Goal: Browse casually: Explore the website without a specific task or goal

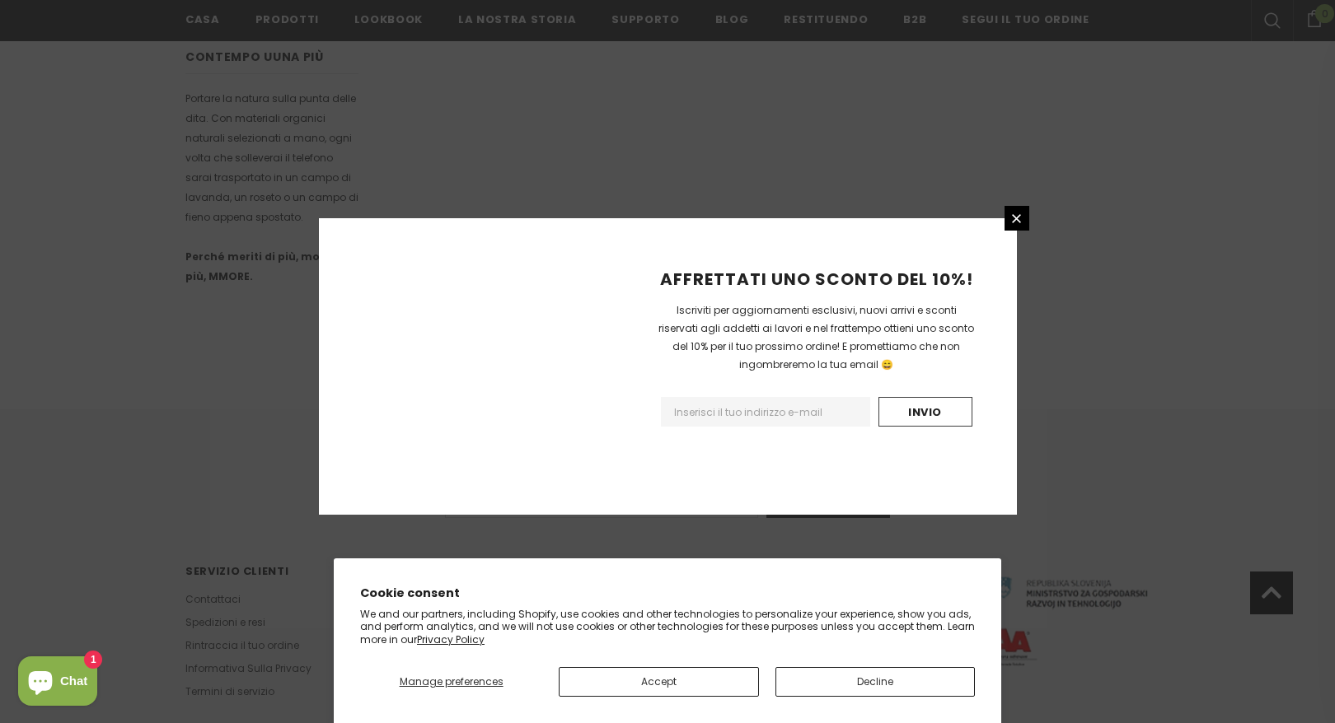
scroll to position [965, 0]
